Goal: Information Seeking & Learning: Learn about a topic

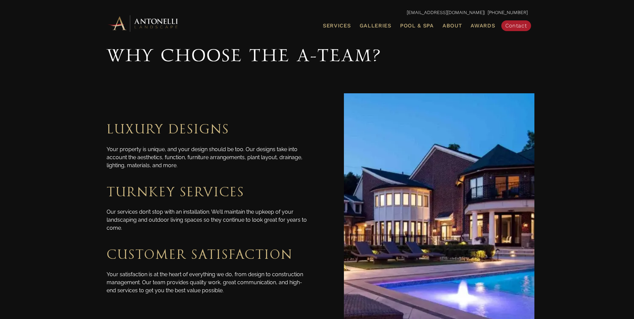
scroll to position [869, 0]
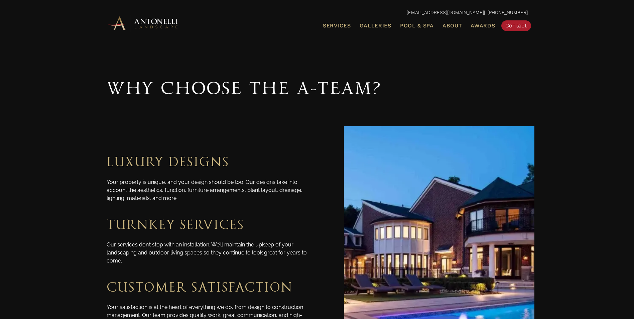
drag, startPoint x: 203, startPoint y: 93, endPoint x: 287, endPoint y: 92, distance: 83.9
click at [287, 92] on span "Why choose the A-Team?" at bounding box center [244, 89] width 275 height 22
drag, startPoint x: 287, startPoint y: 92, endPoint x: 301, endPoint y: 114, distance: 25.7
click at [301, 114] on div "Why choose the A-Team?" at bounding box center [317, 95] width 434 height 48
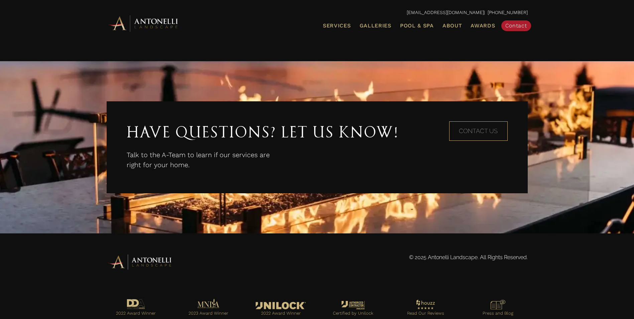
scroll to position [1229, 0]
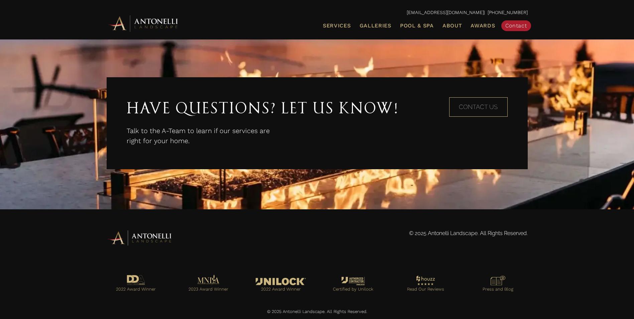
drag, startPoint x: 405, startPoint y: 235, endPoint x: 550, endPoint y: 243, distance: 144.9
click at [550, 243] on div "© 2025 Antonelli Landscape. All Rights Reserved." at bounding box center [317, 237] width 634 height 57
click at [374, 231] on p "© 2025 Antonelli Landscape. All Rights Reserved." at bounding box center [426, 233] width 204 height 8
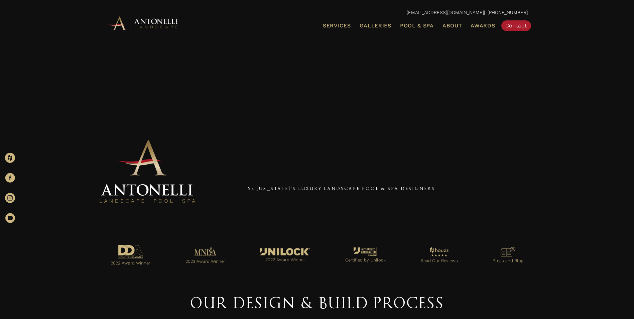
scroll to position [0, 0]
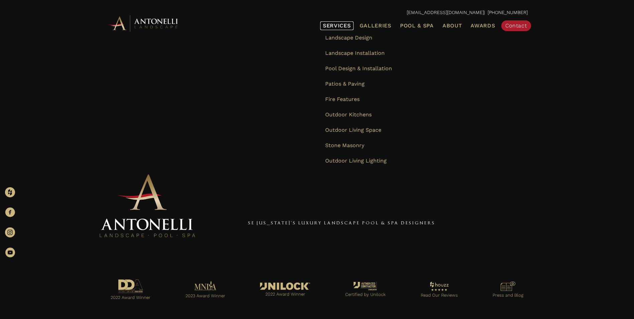
click at [333, 27] on span "Services" at bounding box center [337, 25] width 28 height 5
click at [334, 27] on span "Services" at bounding box center [337, 25] width 28 height 5
click at [363, 39] on span "Landscape Design" at bounding box center [348, 37] width 47 height 6
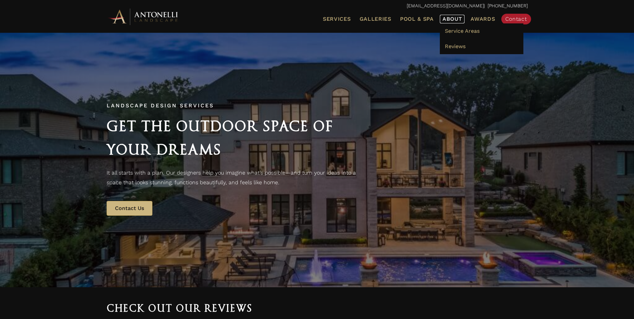
click at [450, 18] on span "About" at bounding box center [453, 18] width 20 height 5
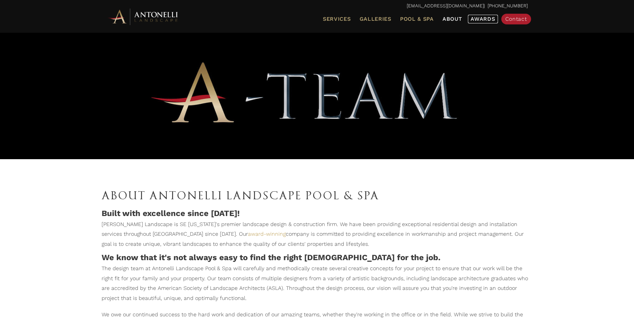
click at [482, 23] on link "Awards" at bounding box center [483, 19] width 30 height 9
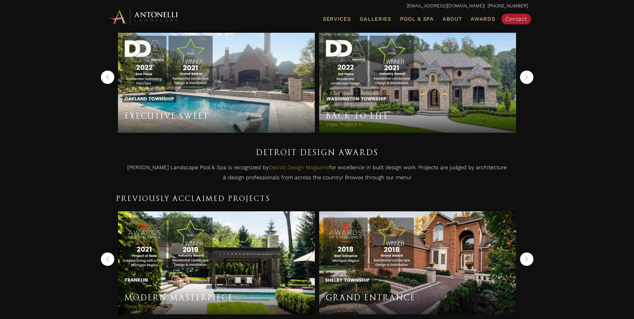
scroll to position [33, 0]
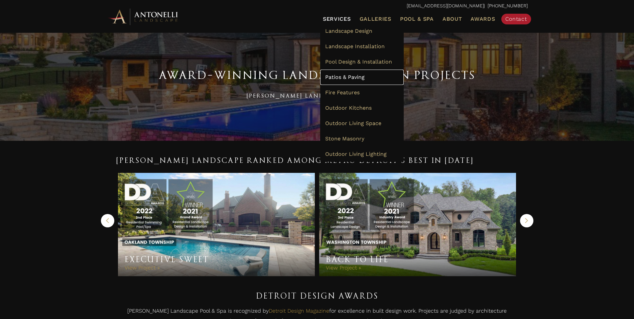
click at [363, 76] on span "Patios & Paving" at bounding box center [344, 77] width 39 height 6
